Goal: Task Accomplishment & Management: Manage account settings

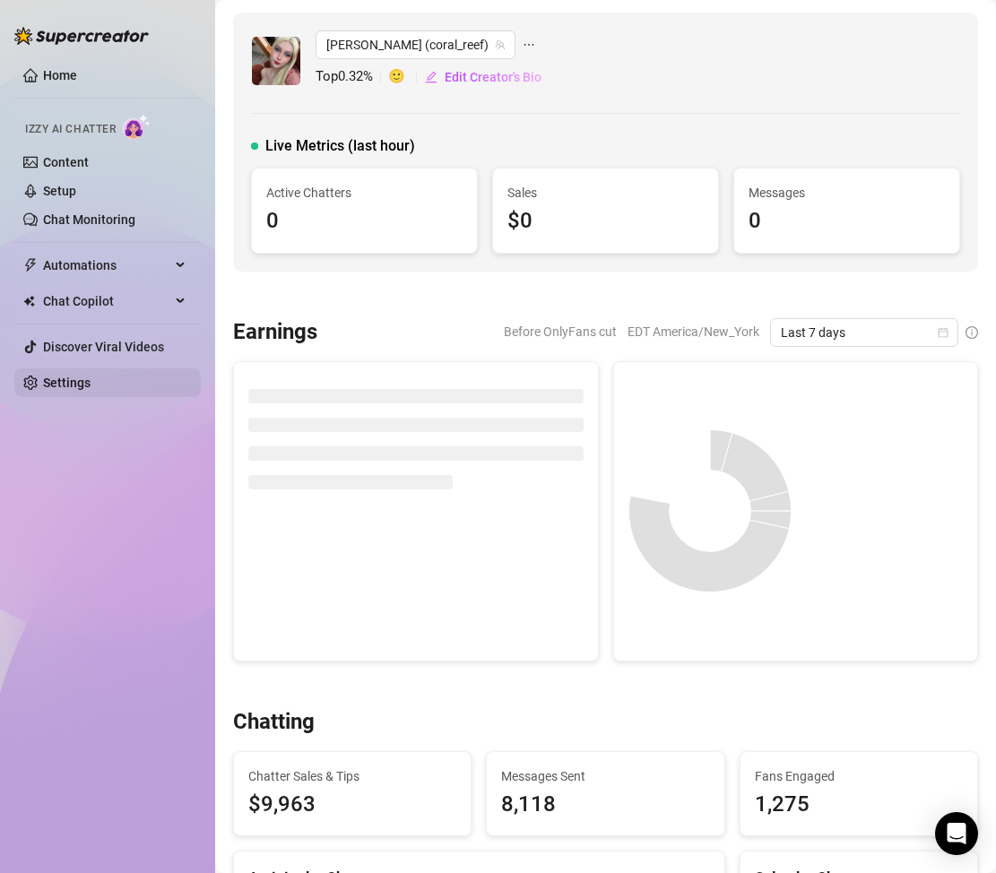
click at [72, 384] on link "Settings" at bounding box center [66, 383] width 47 height 14
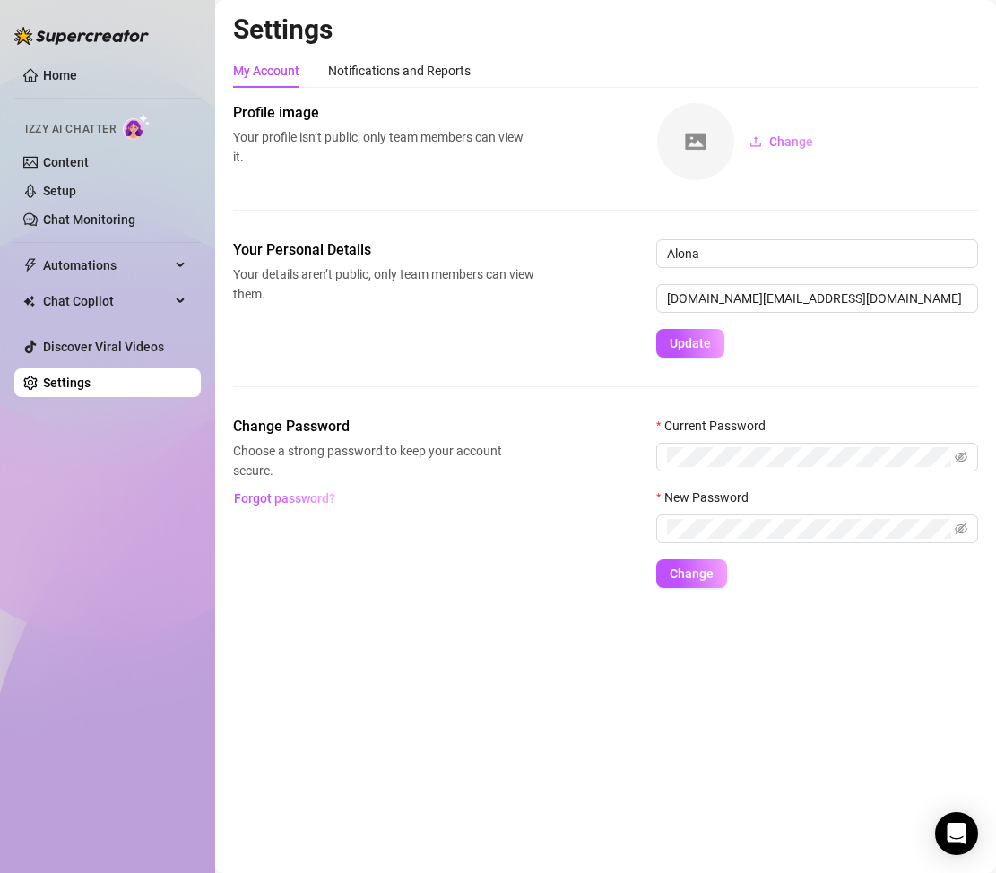
click at [145, 684] on div "Home Izzy AI Chatter Content Setup Chat Monitoring Automations Chat Copilot Dis…" at bounding box center [107, 428] width 186 height 857
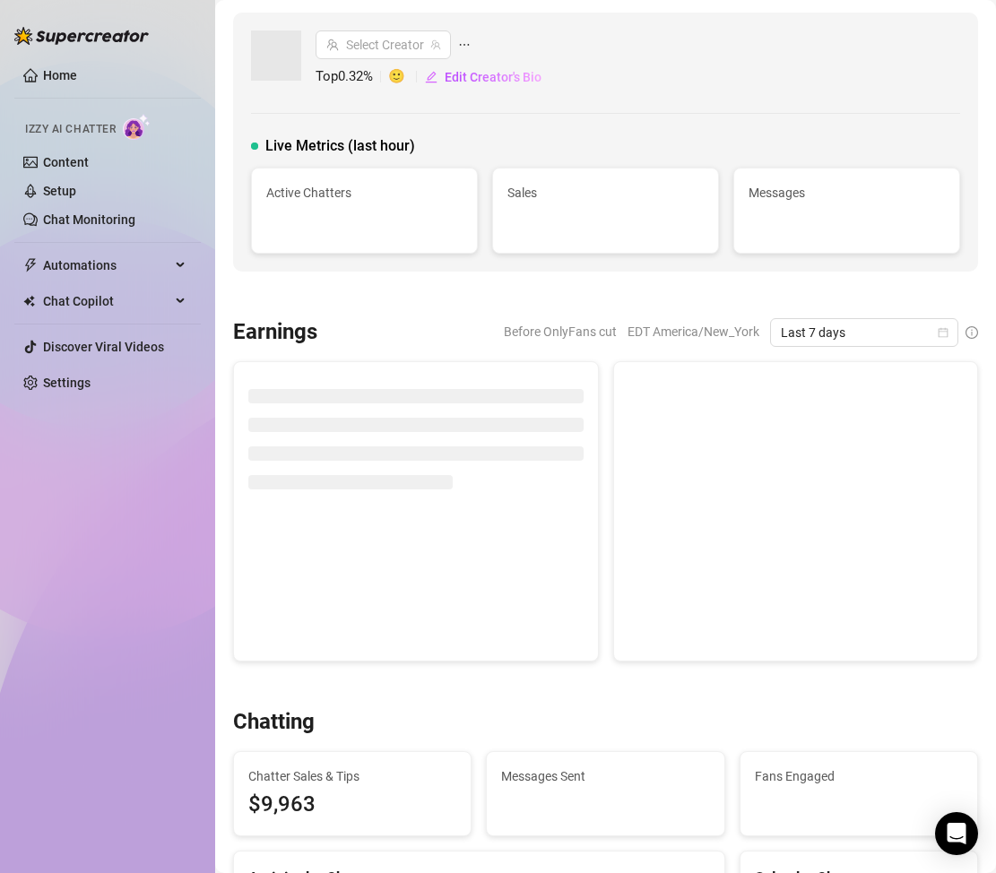
click at [41, 586] on div "Home Izzy AI Chatter Content Setup Chat Monitoring Automations Chat Copilot Dis…" at bounding box center [107, 428] width 186 height 857
click at [56, 631] on div "Home Izzy AI Chatter Content Setup Chat Monitoring Automations Chat Copilot Dis…" at bounding box center [107, 428] width 186 height 857
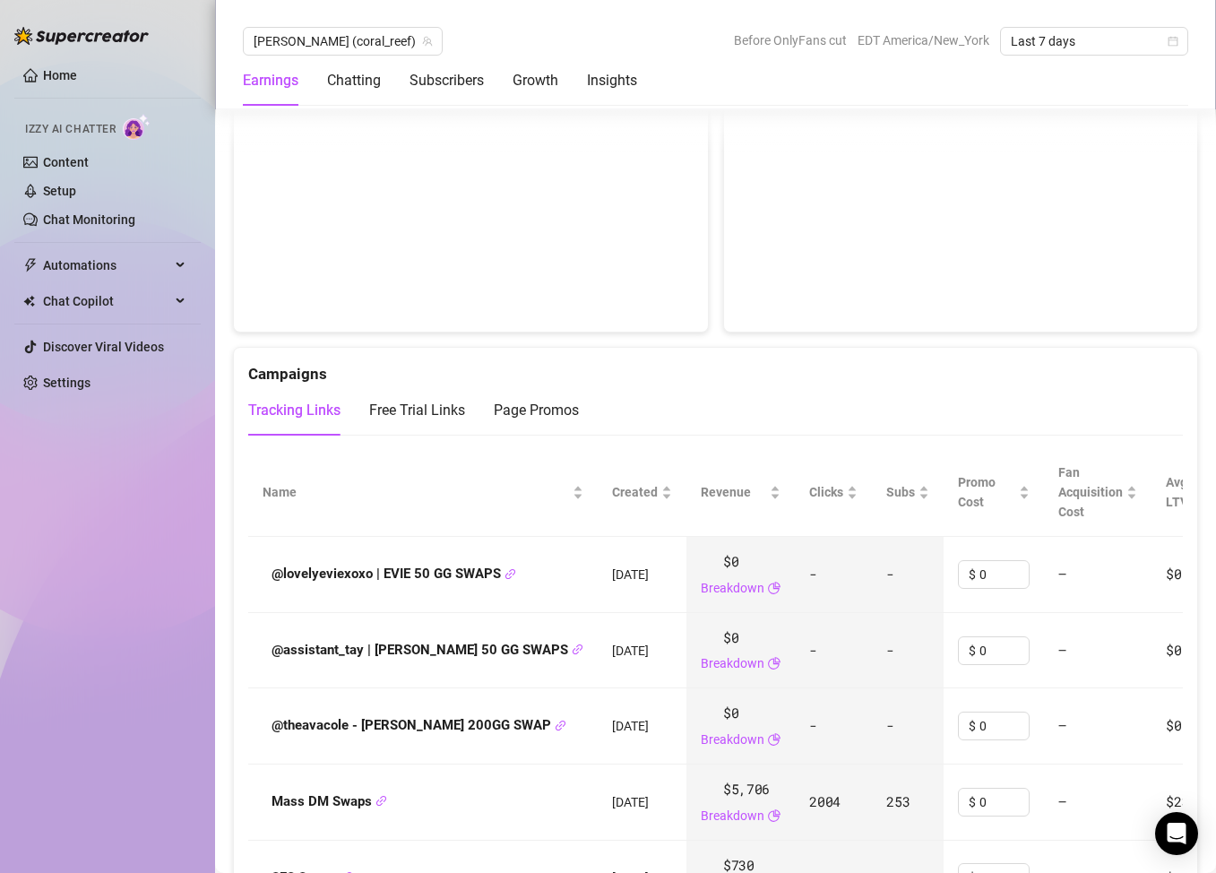
scroll to position [2085, 0]
